Goal: Task Accomplishment & Management: Complete application form

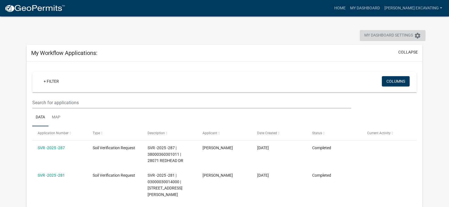
click at [385, 33] on span "My Dashboard Settings" at bounding box center [388, 35] width 49 height 7
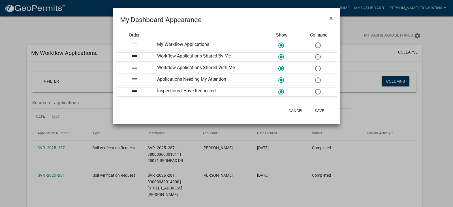
click at [58, 31] on ngb-modal-window "My Dashboard Appearance × Order Show Collapse drag_handle My Workflow Applicati…" at bounding box center [226, 103] width 453 height 207
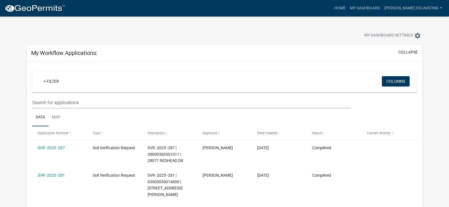
click at [17, 9] on img at bounding box center [35, 8] width 61 height 8
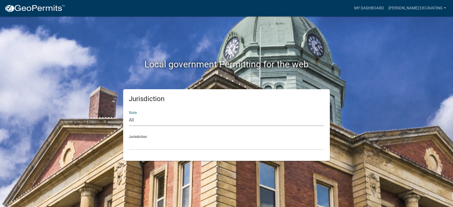
click at [155, 121] on select "All Colorado Georgia Indiana Iowa Kansas Minnesota Ohio South Carolina Wisconsin" at bounding box center [226, 120] width 195 height 12
select select "Minnesota"
click at [129, 114] on select "All Colorado Georgia Indiana Iowa Kansas Minnesota Ohio South Carolina Wisconsin" at bounding box center [226, 120] width 195 height 12
click at [155, 145] on select "Becker County, Minnesota Benton County, Minnesota Carlton County, Minnesota Cit…" at bounding box center [226, 144] width 195 height 12
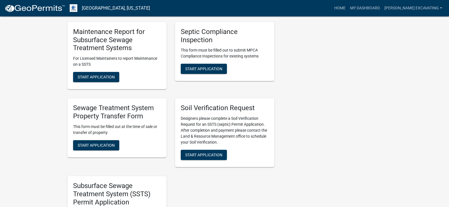
scroll to position [422, 0]
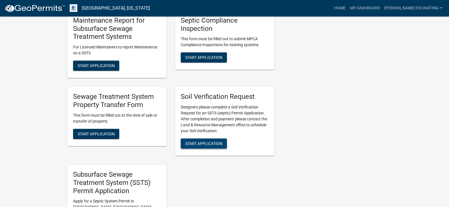
click at [212, 144] on span "Start Application" at bounding box center [203, 143] width 37 height 5
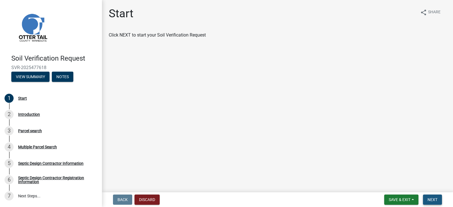
click at [437, 198] on span "Next" at bounding box center [433, 199] width 10 height 5
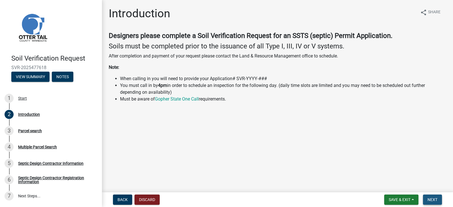
click at [437, 198] on span "Next" at bounding box center [433, 199] width 10 height 5
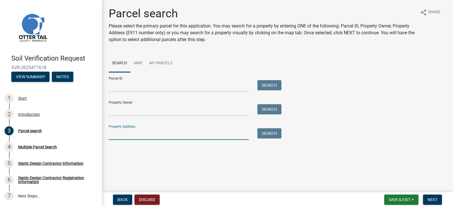
click at [119, 135] on input "Property Address:" at bounding box center [179, 134] width 140 height 12
type input "27679"
click at [265, 134] on button "Search" at bounding box center [269, 133] width 24 height 10
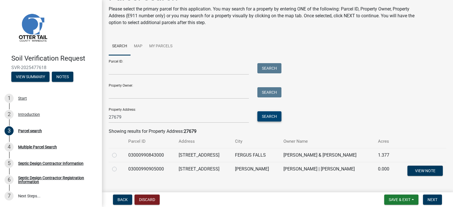
scroll to position [30, 0]
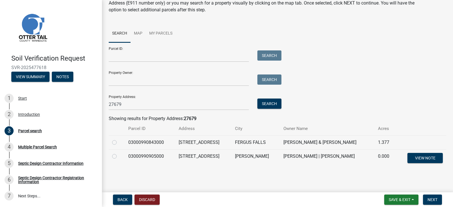
click at [119, 153] on label at bounding box center [119, 153] width 0 height 0
click at [119, 155] on input "radio" at bounding box center [121, 155] width 4 height 4
radio input "true"
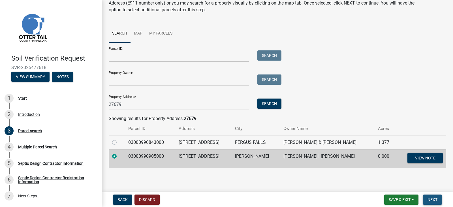
click at [434, 201] on span "Next" at bounding box center [433, 199] width 10 height 5
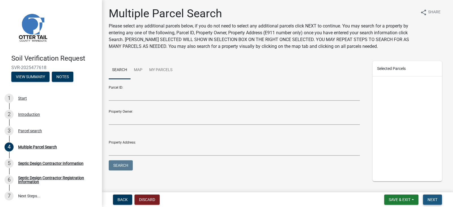
click at [434, 201] on span "Next" at bounding box center [433, 199] width 10 height 5
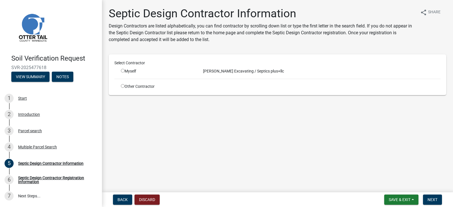
click at [123, 69] on div "Myself" at bounding box center [158, 71] width 74 height 6
click at [122, 71] on input "radio" at bounding box center [123, 71] width 4 height 4
radio input "true"
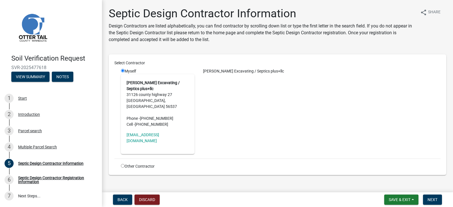
click at [154, 90] on address "Budke Excavating / Septics plus+llc 31126 county highway 27 FERGUS FALLS, MN 56…" at bounding box center [158, 104] width 62 height 48
click at [436, 200] on span "Next" at bounding box center [433, 199] width 10 height 5
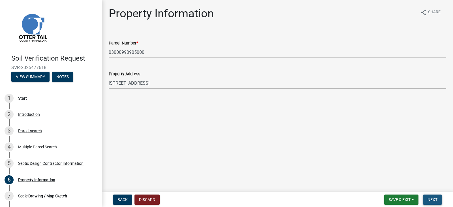
click at [436, 200] on span "Next" at bounding box center [433, 199] width 10 height 5
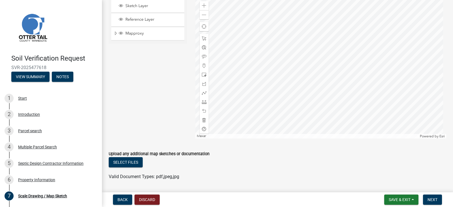
scroll to position [175, 0]
click at [202, 65] on span at bounding box center [204, 65] width 5 height 5
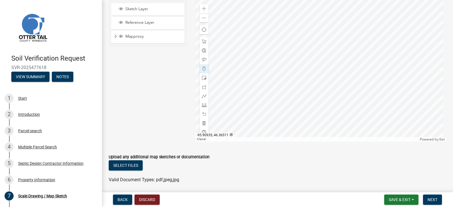
click at [280, 67] on div at bounding box center [320, 71] width 251 height 142
click at [433, 199] on span "Next" at bounding box center [433, 199] width 10 height 5
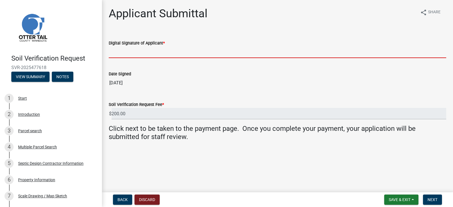
click at [171, 50] on input "Digital Signature of Applicant *" at bounding box center [278, 52] width 338 height 12
type input "Cory Budke"
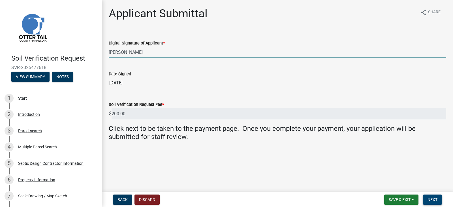
click at [434, 201] on span "Next" at bounding box center [433, 199] width 10 height 5
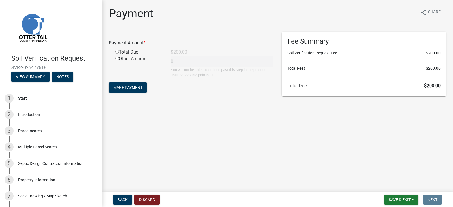
click at [117, 51] on input "radio" at bounding box center [117, 52] width 4 height 4
radio input "true"
type input "200"
click at [135, 88] on span "Make Payment" at bounding box center [127, 87] width 29 height 5
